Goal: Feedback & Contribution: Contribute content

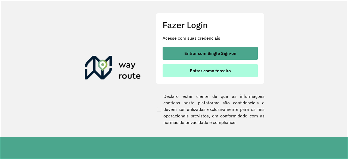
click at [214, 74] on button "Entrar como terceiro" at bounding box center [210, 70] width 95 height 13
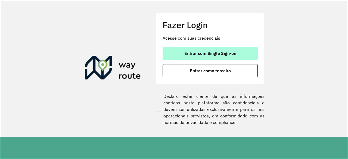
click at [207, 51] on span "Entrar com Single Sign-on" at bounding box center [210, 53] width 52 height 4
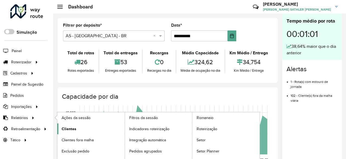
click at [78, 128] on link "Clientes" at bounding box center [90, 128] width 67 height 11
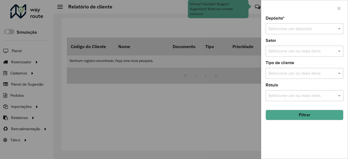
click at [307, 32] on div "Selecione um depósito" at bounding box center [305, 28] width 78 height 11
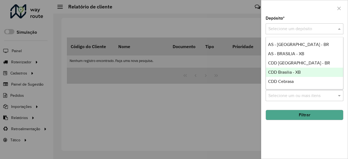
click at [301, 74] on div "CDD Brasilia - XB" at bounding box center [304, 72] width 77 height 9
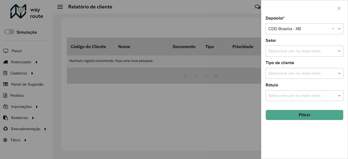
click at [305, 114] on button "Filtrar" at bounding box center [305, 115] width 78 height 10
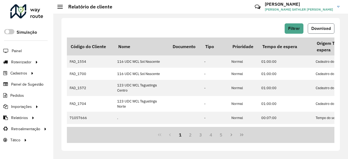
click at [318, 27] on span "Download" at bounding box center [321, 28] width 20 height 5
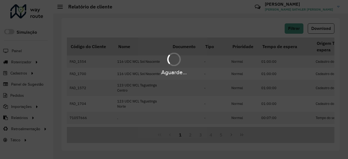
click at [210, 49] on div "Aguarde..." at bounding box center [174, 79] width 348 height 159
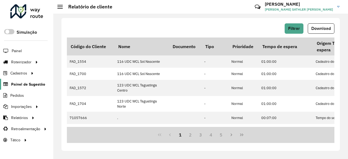
click at [41, 84] on span "Painel de Sugestão" at bounding box center [28, 85] width 34 height 6
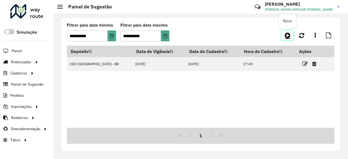
click at [289, 36] on icon at bounding box center [288, 35] width 6 height 7
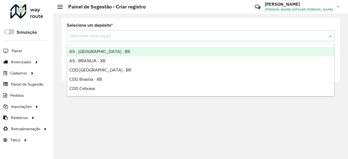
click at [114, 39] on div "Selecione uma opção" at bounding box center [201, 35] width 268 height 11
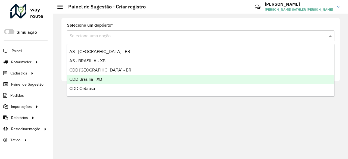
click at [108, 77] on div "CDD Brasilia - XB" at bounding box center [200, 79] width 267 height 9
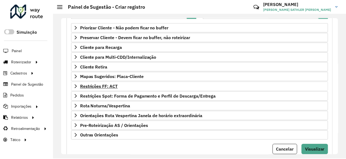
scroll to position [109, 0]
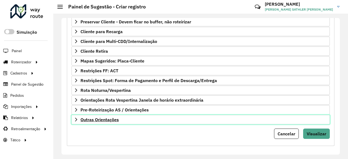
click at [77, 117] on icon at bounding box center [76, 119] width 4 height 4
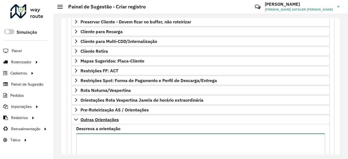
click at [100, 138] on textarea "Descreva a orientação" at bounding box center [200, 156] width 249 height 46
paste textarea "* **** ***** ***** ***** **** ***** *****"
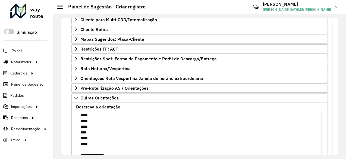
scroll to position [19, 0]
paste textarea "* ***** ***** ***** *****"
paste textarea "**********"
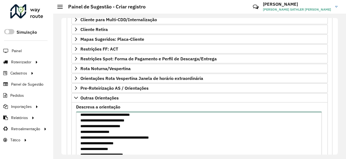
scroll to position [105, 0]
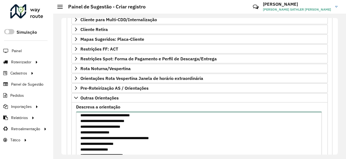
drag, startPoint x: 139, startPoint y: 124, endPoint x: 78, endPoint y: 124, distance: 61.4
click at [78, 124] on textarea "**********" at bounding box center [199, 135] width 246 height 46
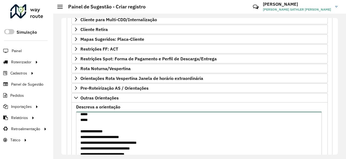
scroll to position [71, 0]
drag, startPoint x: 135, startPoint y: 134, endPoint x: 78, endPoint y: 134, distance: 56.6
click at [78, 134] on textarea "**********" at bounding box center [199, 135] width 246 height 46
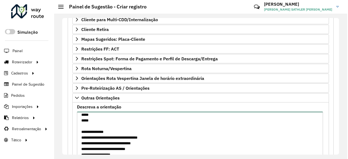
scroll to position [108, 0]
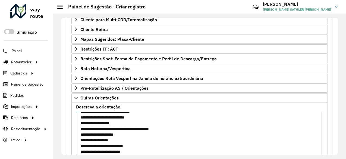
type textarea "**********"
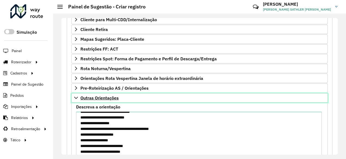
click at [74, 97] on icon at bounding box center [76, 98] width 4 height 4
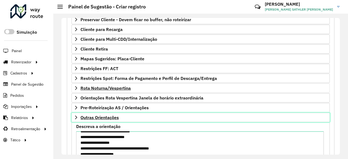
scroll to position [109, 0]
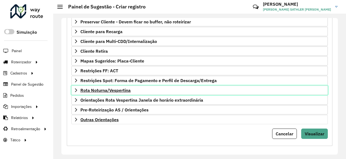
click at [74, 90] on link "Rota Noturna/Vespertina" at bounding box center [200, 90] width 257 height 9
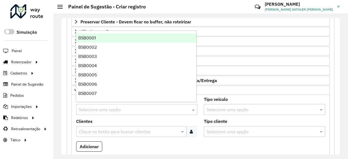
click at [127, 107] on input "text" at bounding box center [131, 110] width 105 height 7
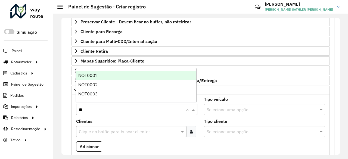
type input "***"
click at [119, 78] on div "NOT0001" at bounding box center [136, 75] width 120 height 9
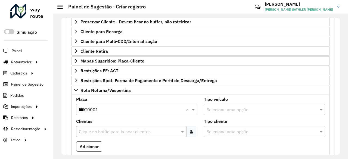
click at [96, 145] on button "Adicionar" at bounding box center [89, 146] width 26 height 10
click at [116, 108] on input "***" at bounding box center [131, 110] width 105 height 7
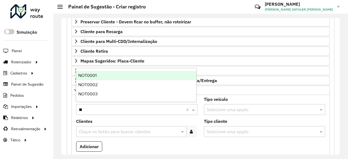
type input "***"
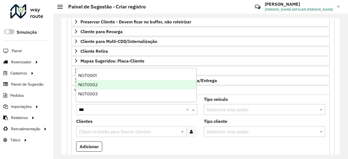
click at [107, 87] on div "NOT0002" at bounding box center [136, 84] width 120 height 9
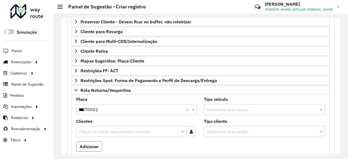
click at [96, 144] on button "Adicionar" at bounding box center [89, 146] width 26 height 10
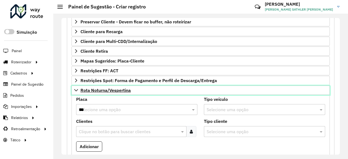
click at [75, 88] on icon at bounding box center [76, 90] width 4 height 4
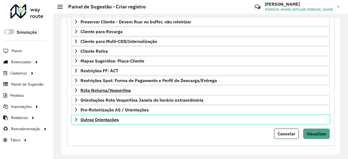
click at [77, 118] on icon at bounding box center [76, 119] width 4 height 4
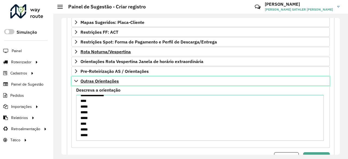
scroll to position [4, 0]
click at [77, 80] on icon at bounding box center [76, 81] width 4 height 4
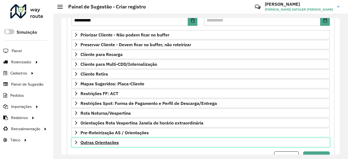
scroll to position [109, 0]
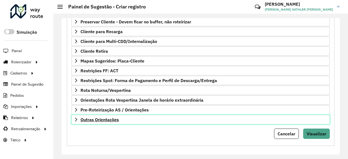
click at [75, 117] on icon at bounding box center [76, 119] width 4 height 4
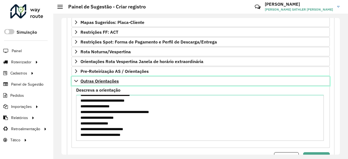
scroll to position [147, 0]
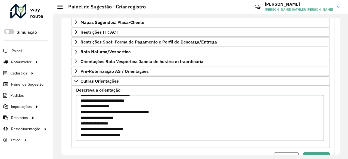
click at [94, 136] on textarea "**********" at bounding box center [200, 118] width 248 height 46
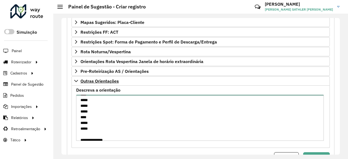
scroll to position [0, 0]
type textarea "**********"
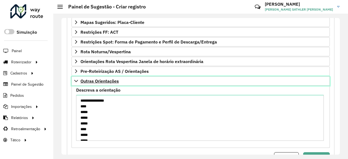
click at [76, 79] on icon at bounding box center [76, 81] width 4 height 4
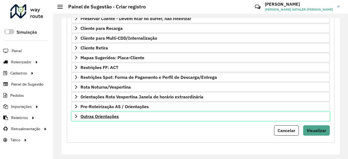
scroll to position [109, 0]
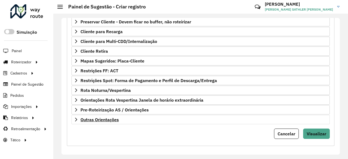
click at [91, 129] on div "Cancelar Visualizar" at bounding box center [201, 134] width 258 height 10
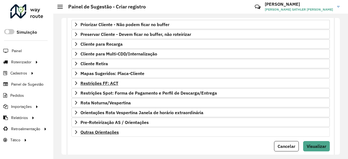
scroll to position [94, 0]
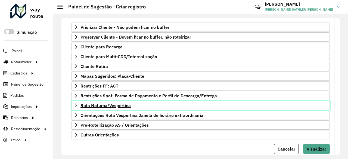
click at [75, 103] on icon at bounding box center [76, 105] width 4 height 4
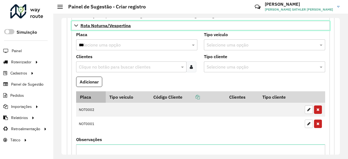
scroll to position [161, 0]
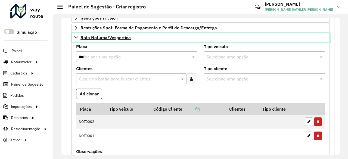
click at [76, 33] on link "Rota Noturna/Vespertina" at bounding box center [201, 37] width 258 height 9
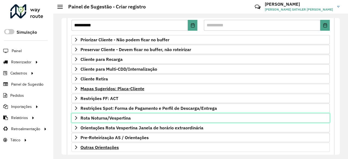
scroll to position [109, 0]
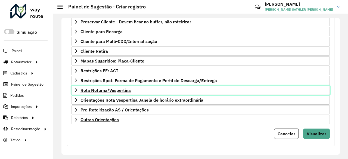
click at [76, 88] on icon at bounding box center [76, 90] width 2 height 4
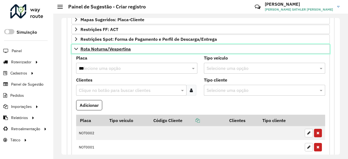
scroll to position [153, 0]
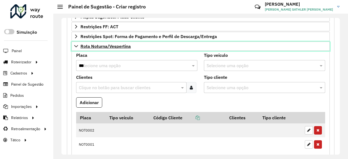
click at [73, 43] on link "Rota Noturna/Vespertina" at bounding box center [201, 46] width 258 height 9
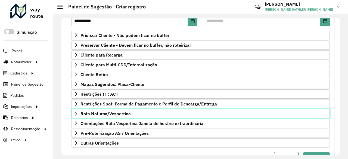
scroll to position [85, 0]
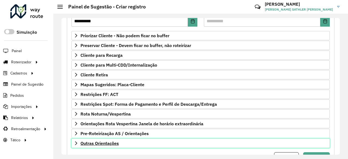
click at [77, 141] on icon at bounding box center [76, 143] width 4 height 4
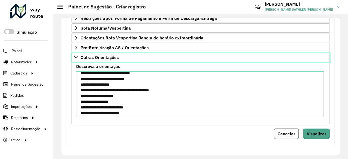
scroll to position [103, 0]
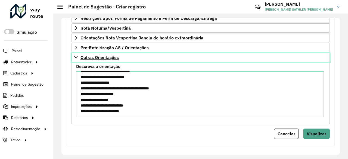
click at [76, 56] on icon at bounding box center [76, 57] width 4 height 4
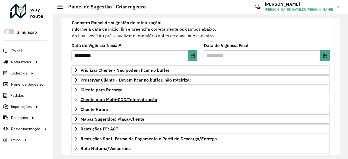
scroll to position [109, 0]
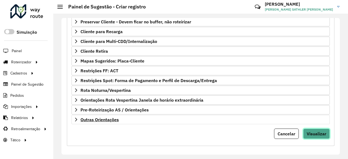
click at [313, 131] on span "Visualizar" at bounding box center [317, 133] width 20 height 5
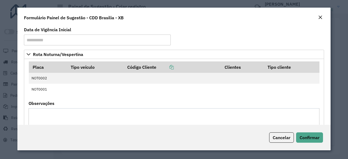
scroll to position [133, 0]
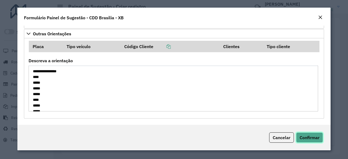
click at [312, 135] on span "Confirmar" at bounding box center [310, 137] width 20 height 5
